Goal: Transaction & Acquisition: Purchase product/service

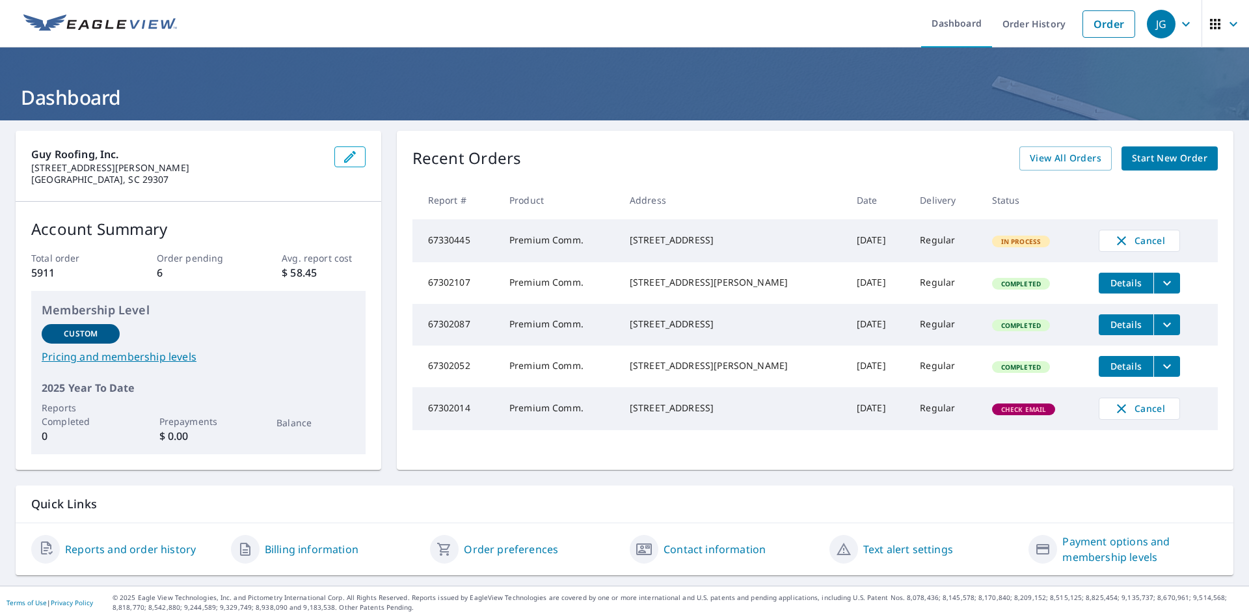
scroll to position [4, 0]
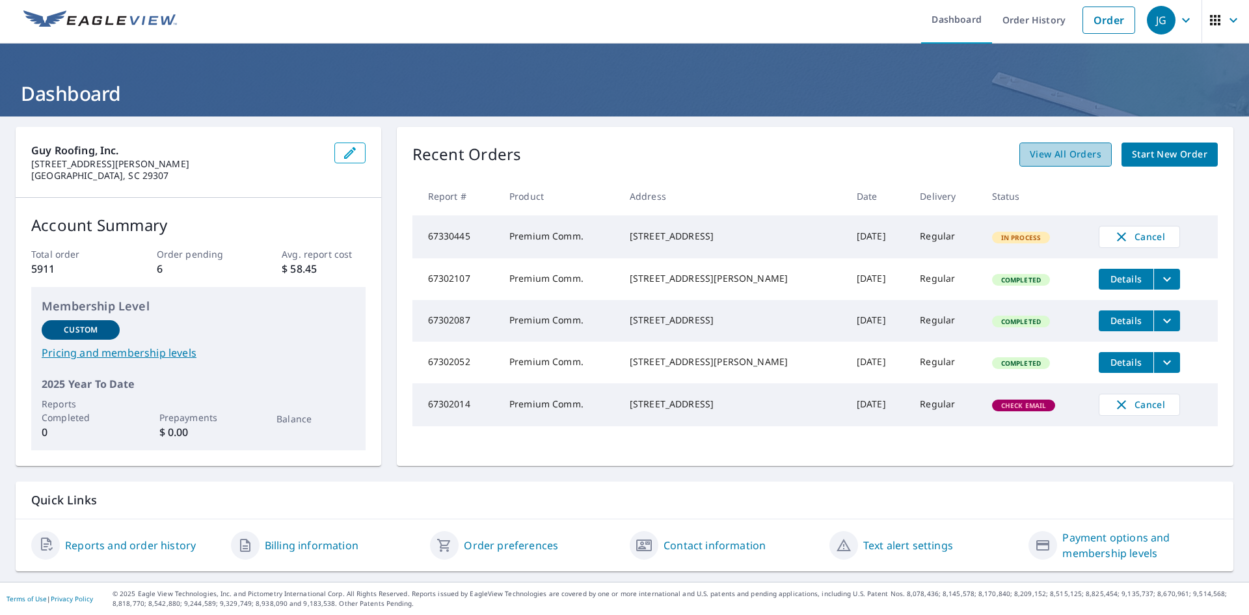
click at [1030, 153] on span "View All Orders" at bounding box center [1066, 154] width 72 height 16
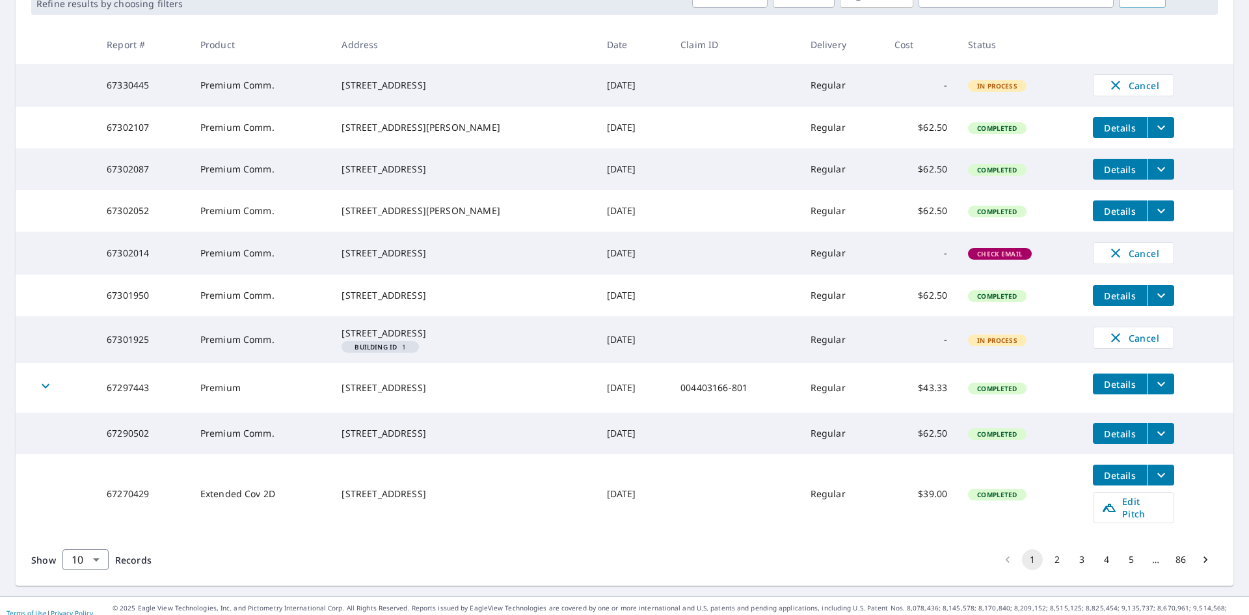
scroll to position [195, 0]
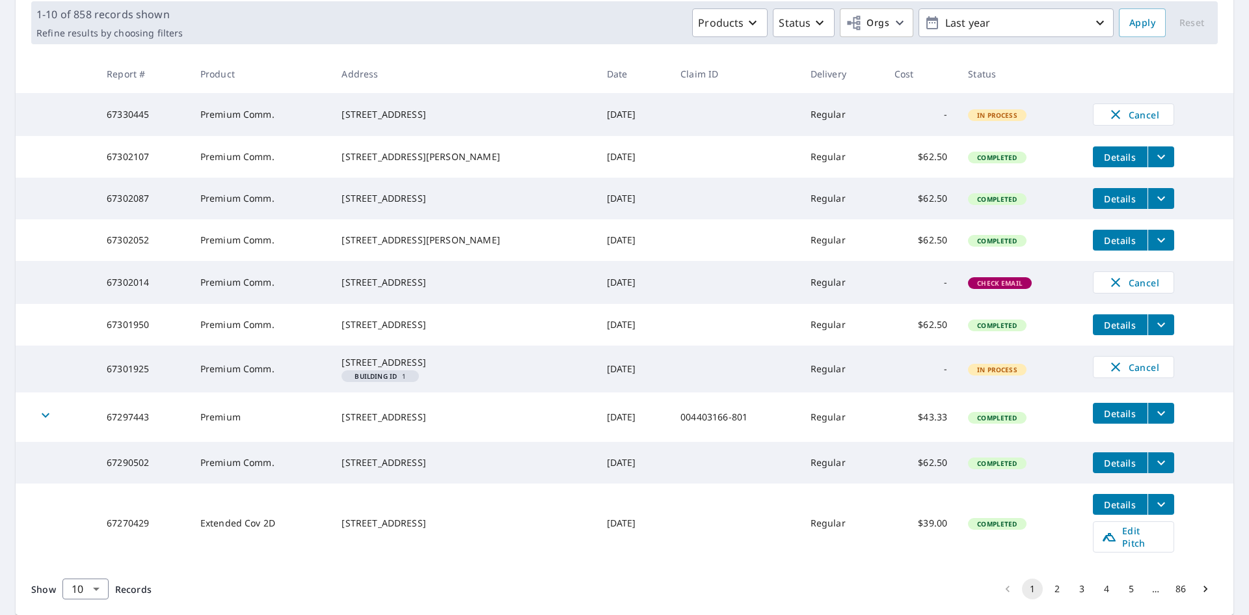
click at [302, 301] on td "Premium Comm." at bounding box center [261, 282] width 142 height 43
drag, startPoint x: 246, startPoint y: 304, endPoint x: 220, endPoint y: 306, distance: 26.1
click at [230, 304] on td "Premium Comm." at bounding box center [261, 282] width 142 height 43
click at [137, 293] on td "67302014" at bounding box center [143, 282] width 94 height 43
drag, startPoint x: 429, startPoint y: 307, endPoint x: 335, endPoint y: 296, distance: 95.0
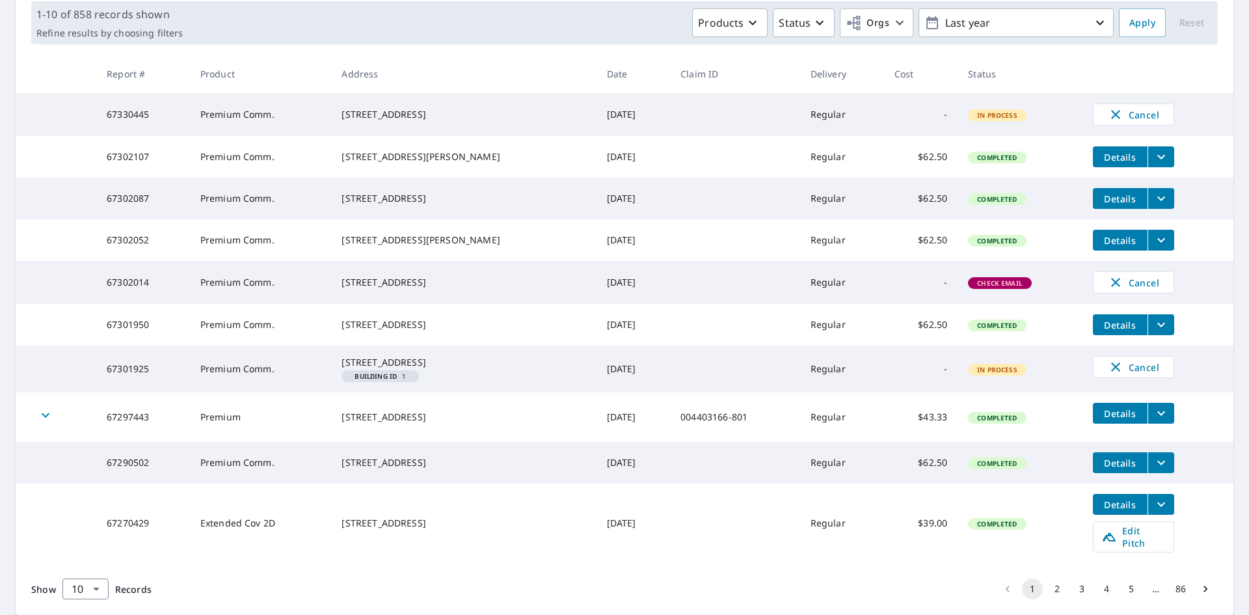
click at [335, 296] on tr "67302014 Premium Comm. [STREET_ADDRESS] [DATE] Regular - Check Email Cancel" at bounding box center [625, 282] width 1218 height 43
copy tr "[STREET_ADDRESS]"
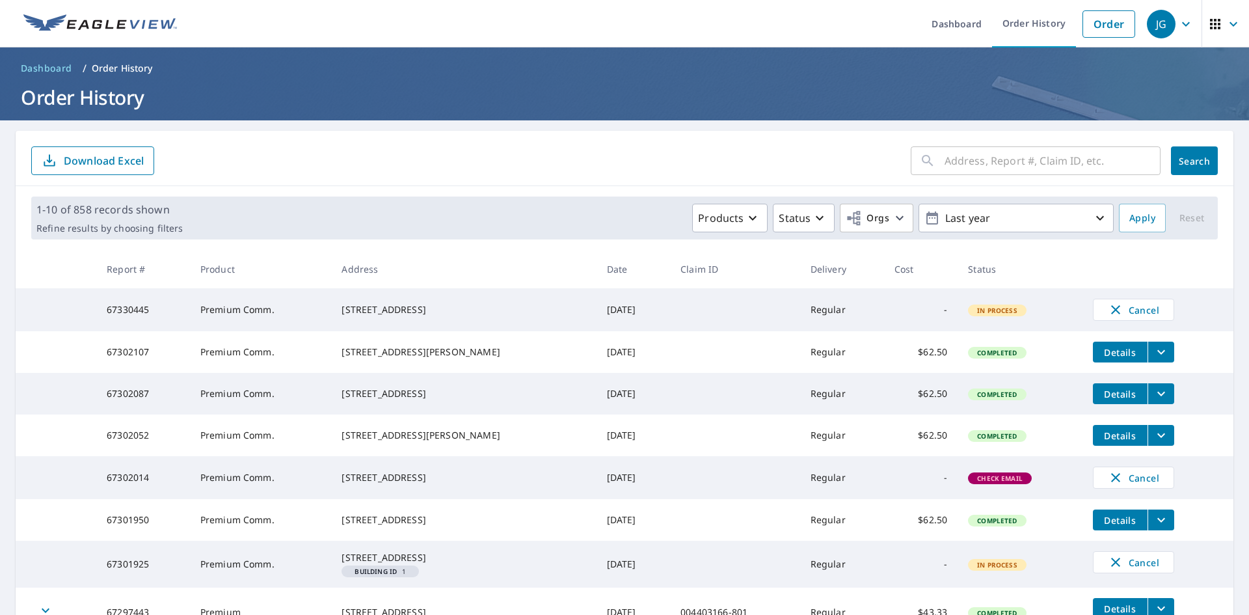
click at [955, 157] on input "text" at bounding box center [1053, 161] width 216 height 36
paste input "[STREET_ADDRESS]"
type input "[STREET_ADDRESS]"
click button "Search" at bounding box center [1194, 160] width 47 height 29
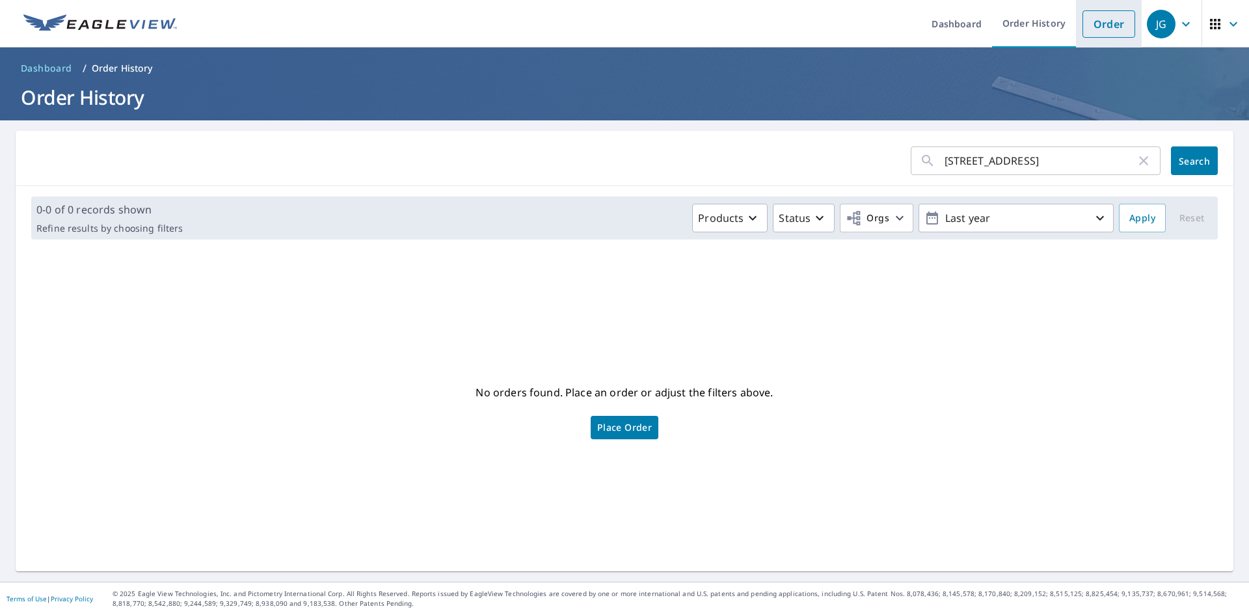
click at [1089, 31] on link "Order" at bounding box center [1109, 23] width 53 height 27
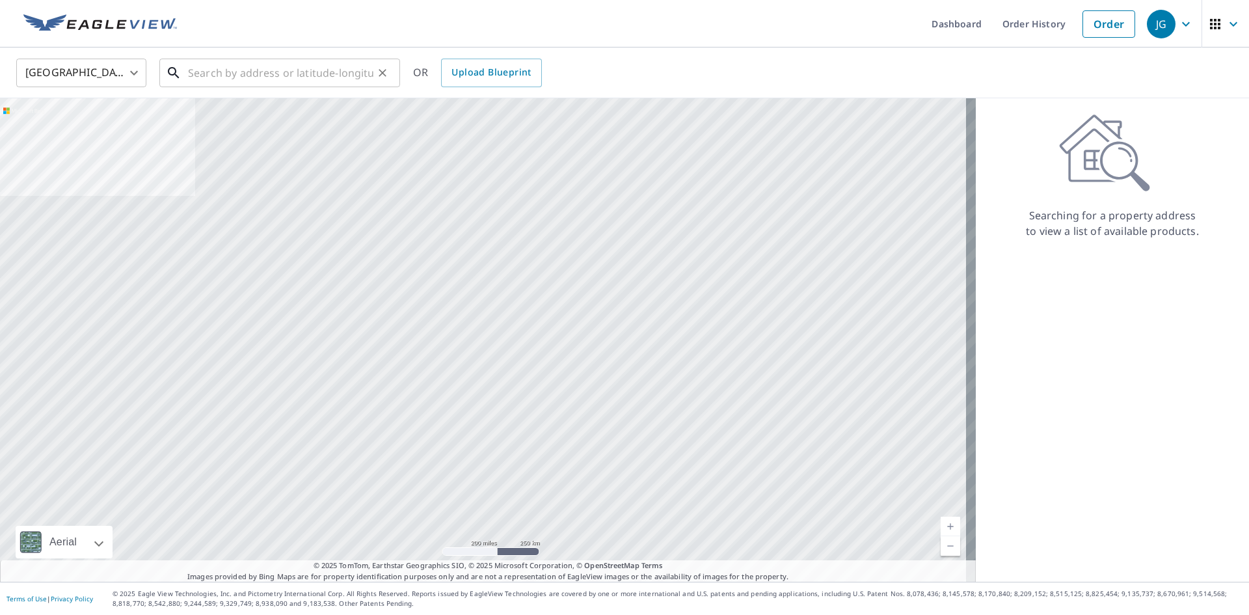
click at [234, 62] on input "text" at bounding box center [280, 73] width 185 height 36
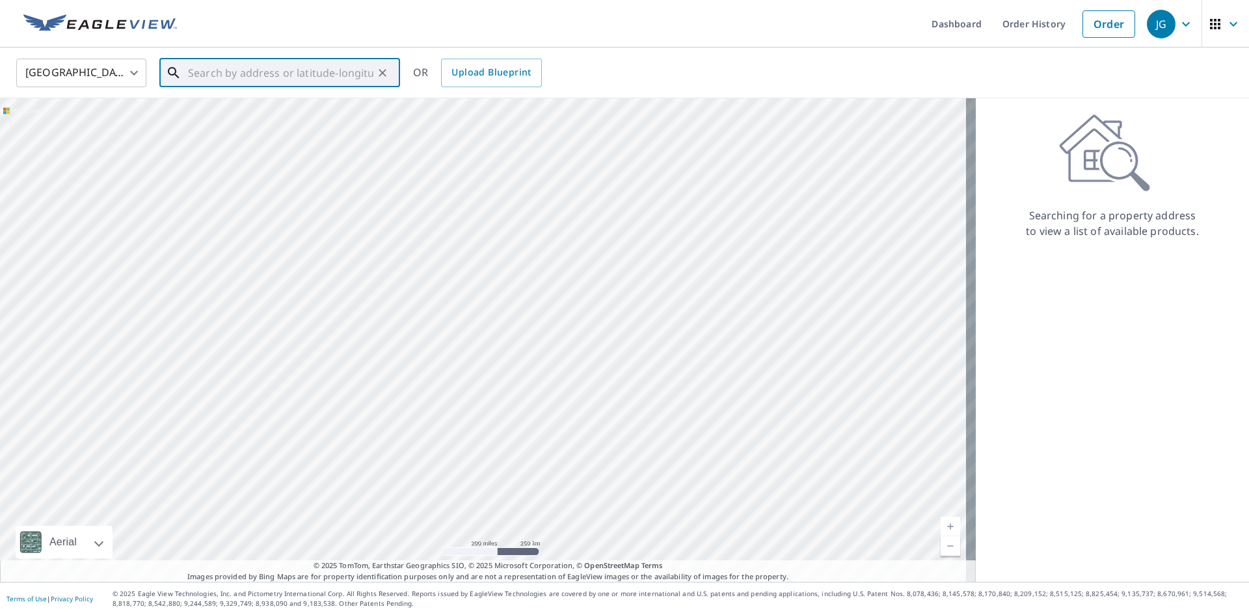
paste input "[STREET_ADDRESS]"
type input "[STREET_ADDRESS]"
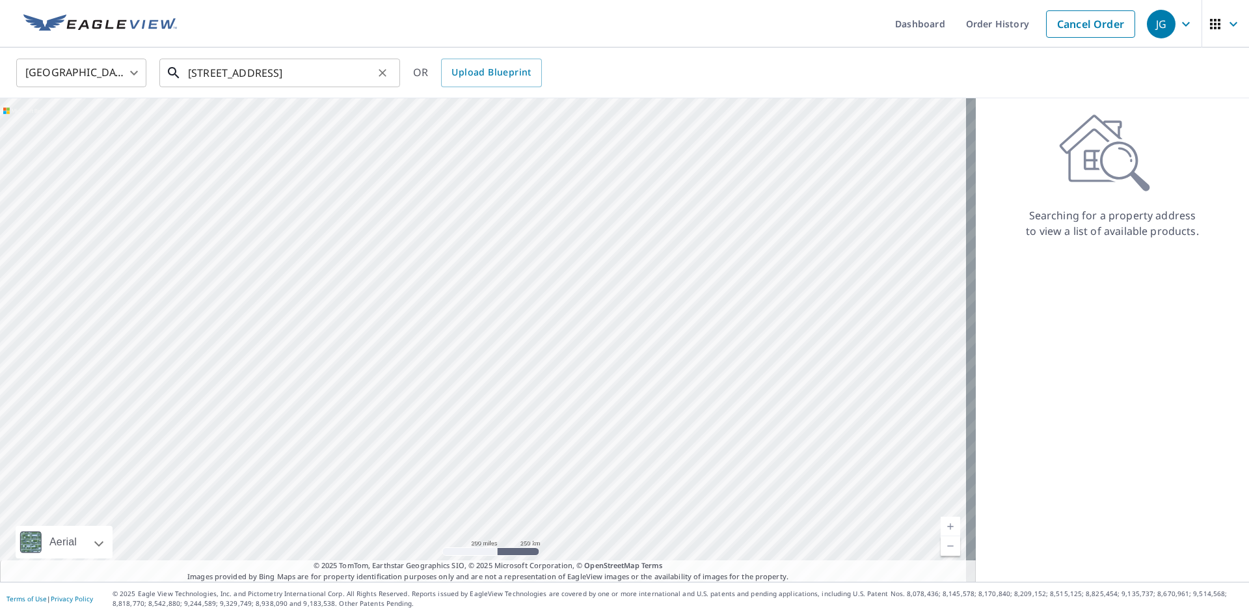
click at [351, 77] on input "[STREET_ADDRESS]" at bounding box center [280, 73] width 185 height 36
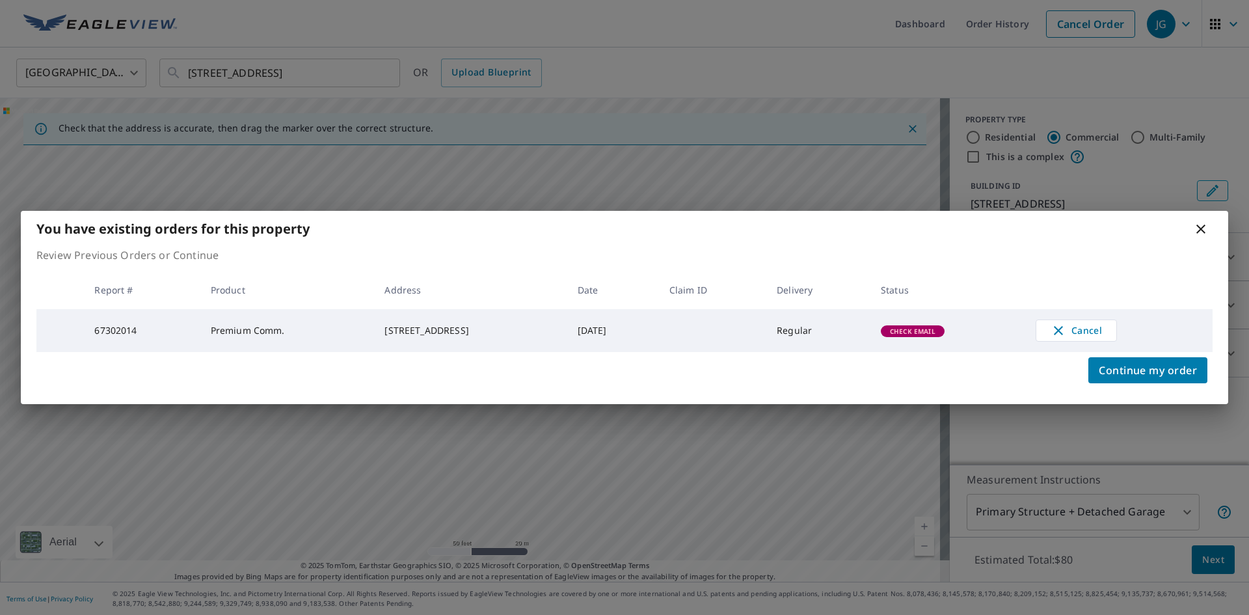
click at [1199, 227] on icon at bounding box center [1201, 229] width 16 height 16
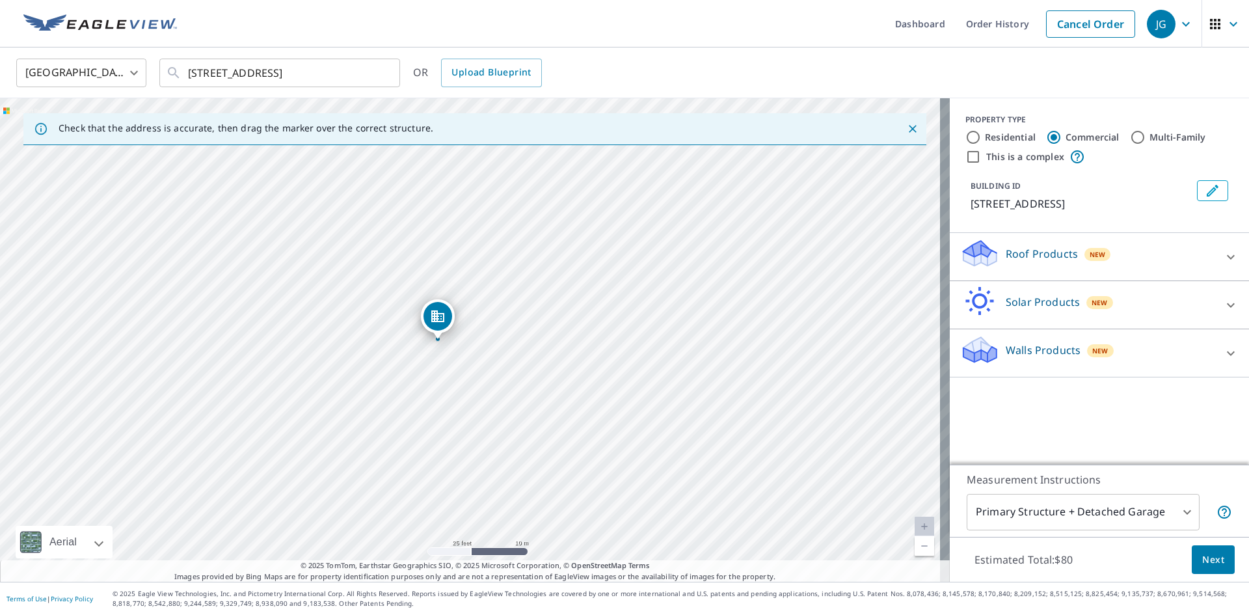
drag, startPoint x: 519, startPoint y: 336, endPoint x: 535, endPoint y: 333, distance: 16.5
click at [535, 333] on div "[STREET_ADDRESS]" at bounding box center [475, 339] width 950 height 483
click at [1178, 27] on icon "button" at bounding box center [1186, 24] width 16 height 16
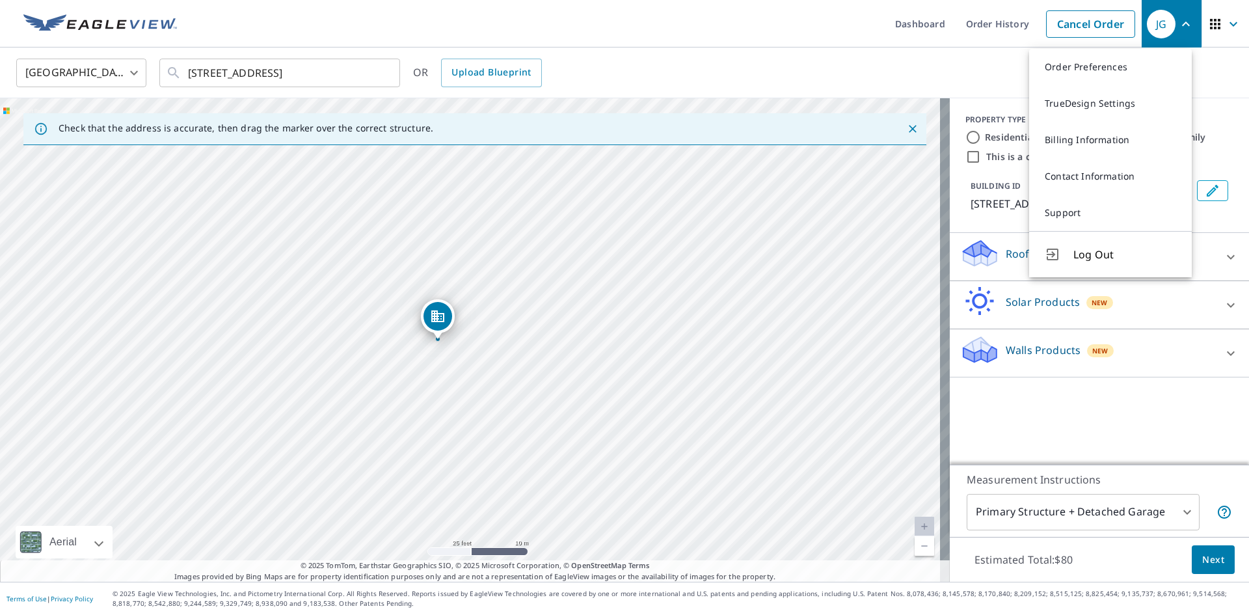
click at [931, 79] on div "United States [GEOGRAPHIC_DATA] ​ [STREET_ADDRESS] ​ OR Upload Blueprint" at bounding box center [620, 72] width 1227 height 31
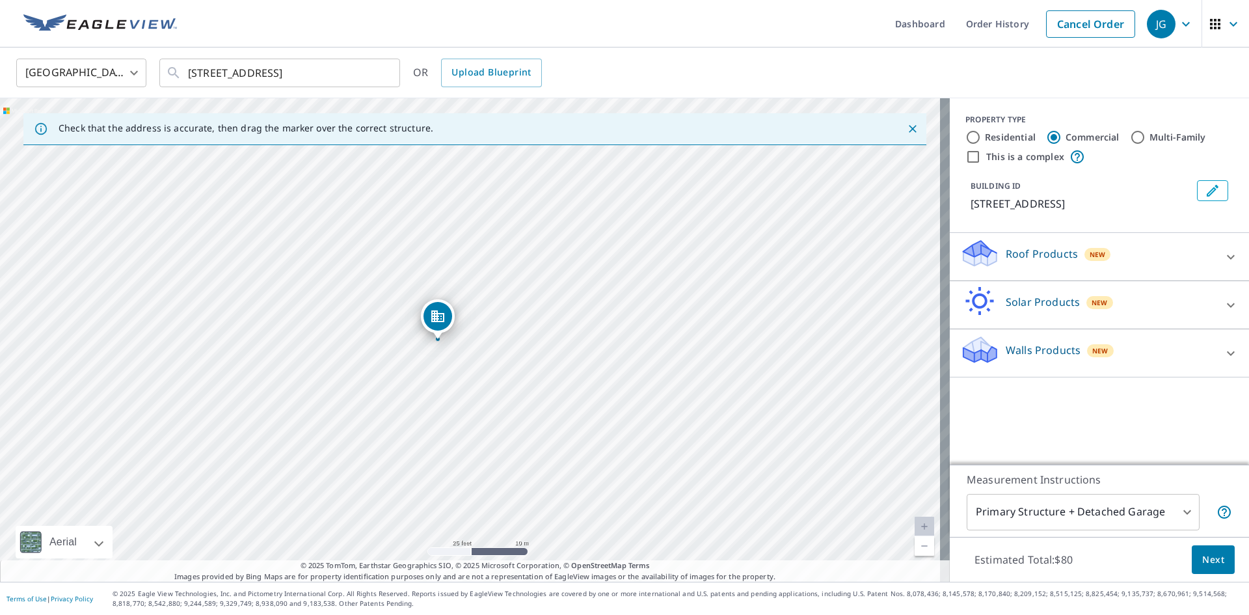
click at [111, 35] on link at bounding box center [100, 24] width 169 height 48
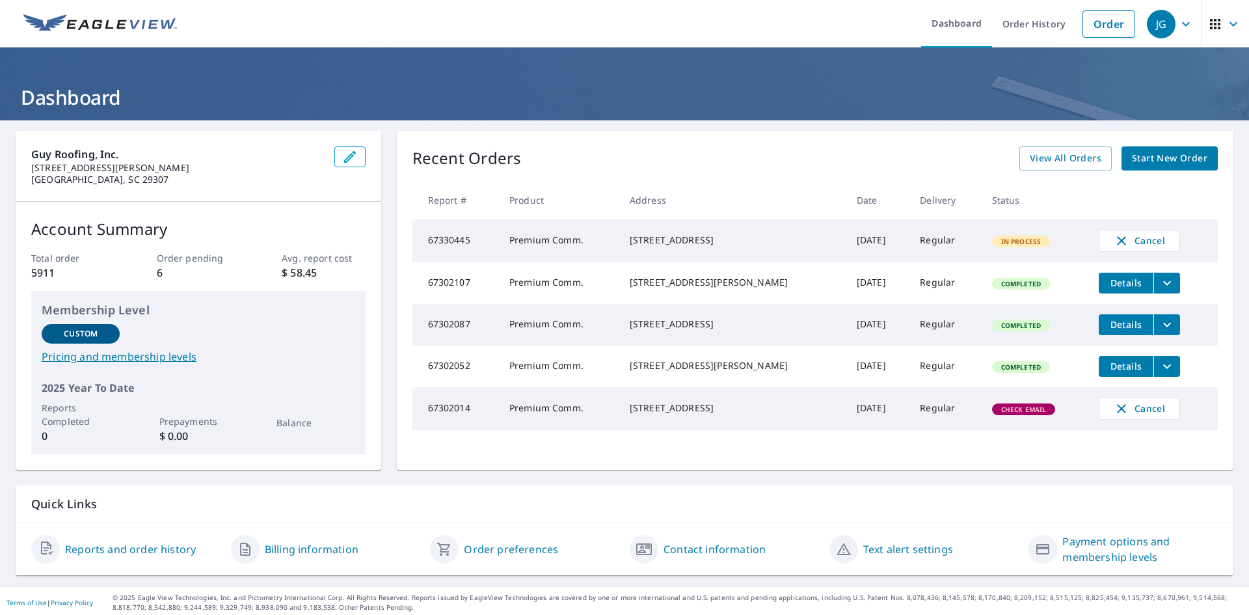
click at [460, 430] on td "67302014" at bounding box center [456, 408] width 87 height 43
click at [994, 414] on span "Check Email" at bounding box center [1024, 409] width 61 height 9
